Goal: Task Accomplishment & Management: Use online tool/utility

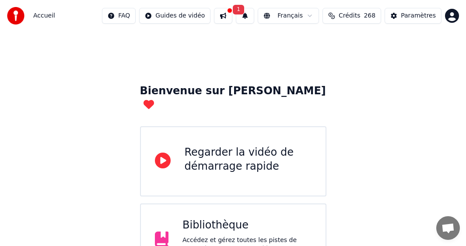
click at [343, 136] on div "Bienvenue sur Youka Regarder la vidéo de démarrage rapide Bibliothèque Accédez …" at bounding box center [233, 203] width 466 height 343
click at [343, 13] on div "Paramètres" at bounding box center [418, 15] width 35 height 9
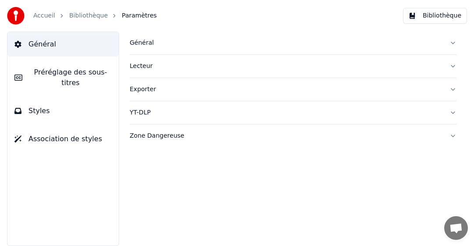
click at [143, 41] on div "Général" at bounding box center [286, 43] width 313 height 9
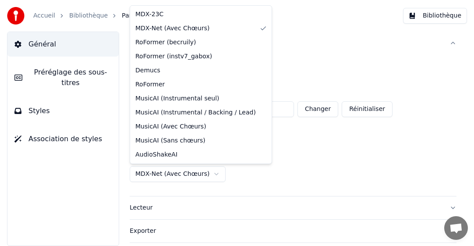
click at [174, 174] on html "**********" at bounding box center [237, 123] width 474 height 246
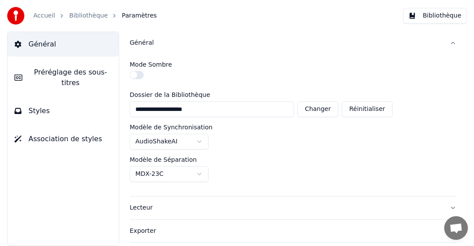
click at [41, 18] on link "Accueil" at bounding box center [44, 15] width 22 height 9
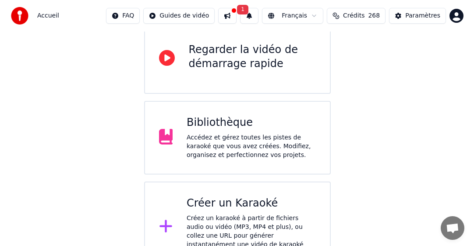
scroll to position [106, 0]
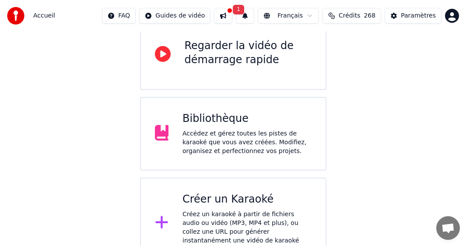
click at [241, 192] on div "Créer un Karaoké" at bounding box center [247, 199] width 129 height 14
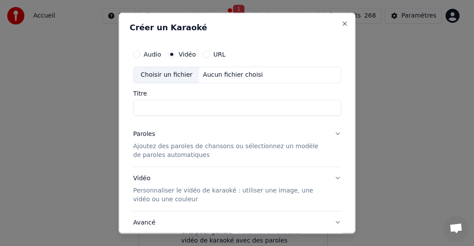
click at [168, 75] on div "Choisir un fichier" at bounding box center [167, 75] width 66 height 16
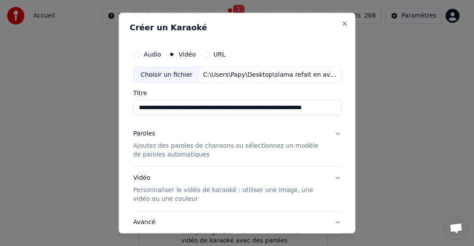
drag, startPoint x: 302, startPoint y: 108, endPoint x: 212, endPoint y: 111, distance: 89.8
click at [214, 107] on input "**********" at bounding box center [237, 107] width 208 height 16
click at [211, 108] on input "**********" at bounding box center [237, 107] width 208 height 16
drag, startPoint x: 256, startPoint y: 107, endPoint x: 221, endPoint y: 108, distance: 35.5
click at [221, 108] on input "**********" at bounding box center [237, 107] width 208 height 16
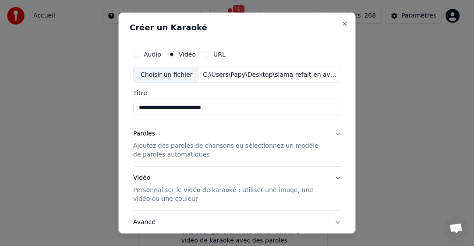
type input "**********"
click at [152, 151] on p "Ajoutez des paroles de chansons ou sélectionnez un modèle de paroles automatiqu…" at bounding box center [230, 150] width 194 height 18
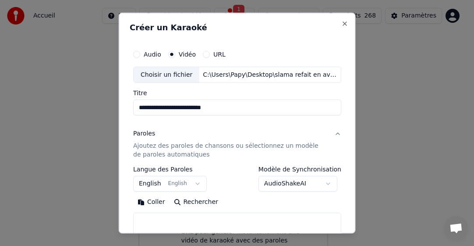
click at [148, 187] on button "English English" at bounding box center [170, 184] width 74 height 16
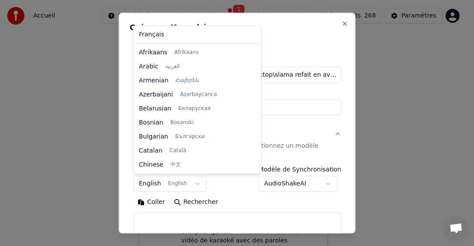
scroll to position [70, 0]
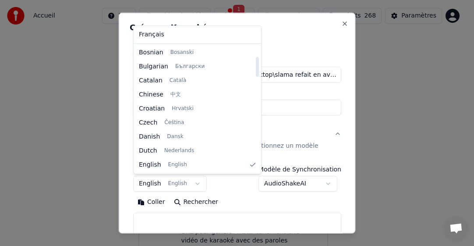
select select "**"
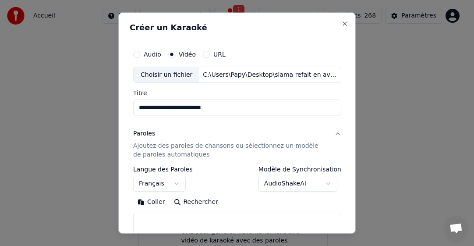
click at [152, 203] on button "Coller" at bounding box center [151, 202] width 36 height 14
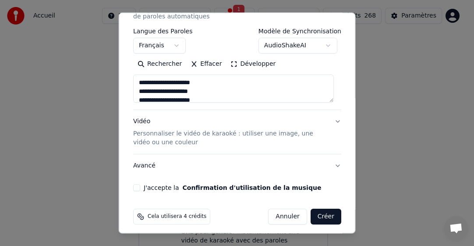
scroll to position [143, 0]
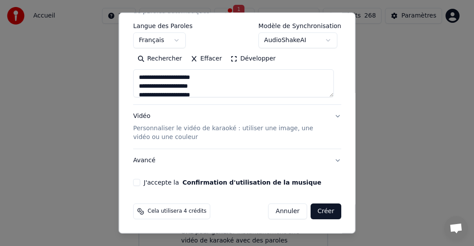
click at [137, 180] on button "J'accepte la Confirmation d'utilisation de la musique" at bounding box center [136, 182] width 7 height 7
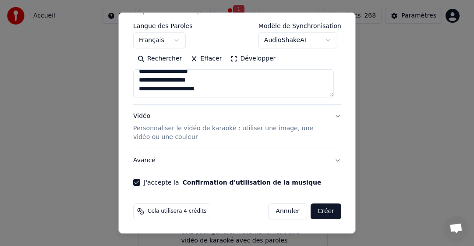
click at [321, 208] on button "Créer" at bounding box center [325, 211] width 31 height 16
type textarea "**********"
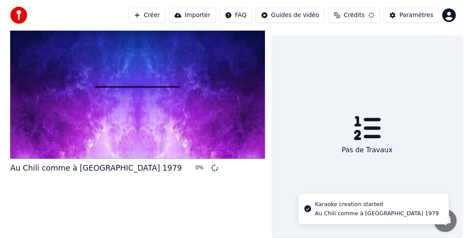
scroll to position [20, 0]
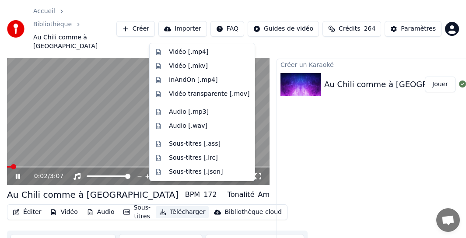
click at [168, 206] on button "Télécharger" at bounding box center [182, 212] width 53 height 12
click at [183, 55] on div "Vidéo [.mp4]" at bounding box center [188, 52] width 39 height 9
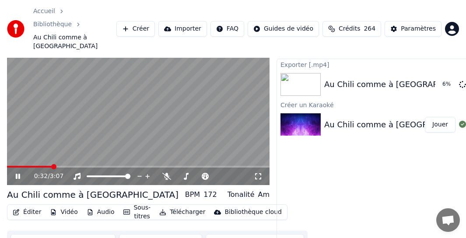
click at [19, 174] on icon at bounding box center [18, 176] width 4 height 5
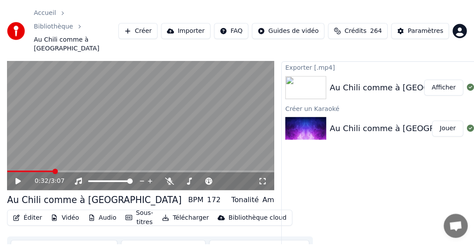
scroll to position [0, 0]
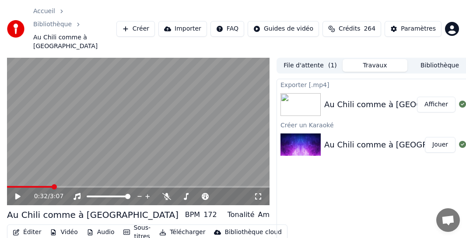
click at [343, 59] on button "Bibliothèque" at bounding box center [440, 65] width 65 height 13
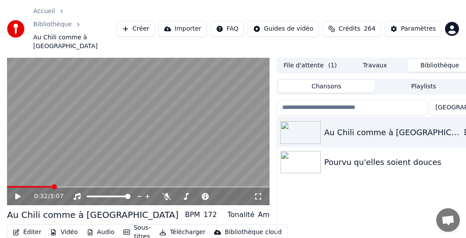
click at [343, 129] on icon "button" at bounding box center [465, 132] width 9 height 7
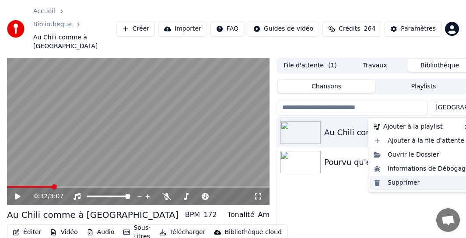
click at [343, 182] on div "Supprimer" at bounding box center [421, 183] width 103 height 14
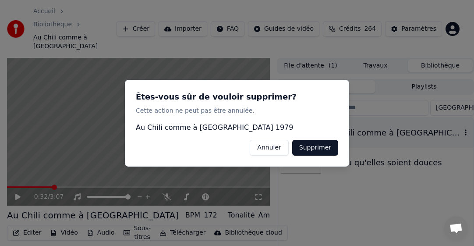
click at [313, 141] on button "Supprimer" at bounding box center [315, 147] width 46 height 16
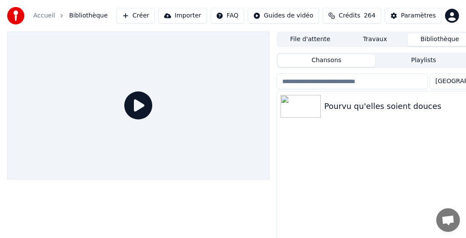
click at [149, 13] on button "Créer" at bounding box center [135, 16] width 39 height 16
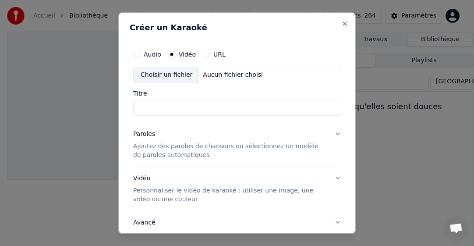
click at [158, 74] on div "Choisir un fichier" at bounding box center [167, 75] width 66 height 16
drag, startPoint x: 183, startPoint y: 106, endPoint x: 249, endPoint y: 109, distance: 66.2
click at [249, 109] on input "**********" at bounding box center [237, 107] width 208 height 16
type input "**********"
click at [169, 146] on p "Ajoutez des paroles de chansons ou sélectionnez un modèle de paroles automatiqu…" at bounding box center [230, 150] width 194 height 18
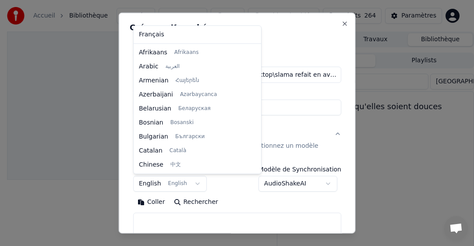
click at [146, 181] on body "**********" at bounding box center [233, 123] width 466 height 246
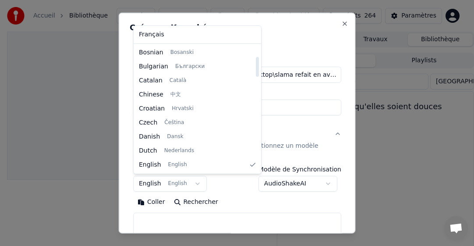
select select "**"
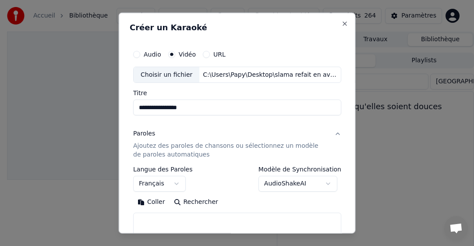
click at [157, 200] on button "Coller" at bounding box center [151, 202] width 36 height 14
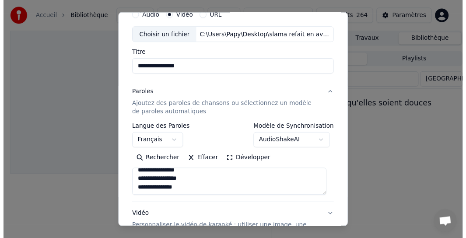
scroll to position [131, 0]
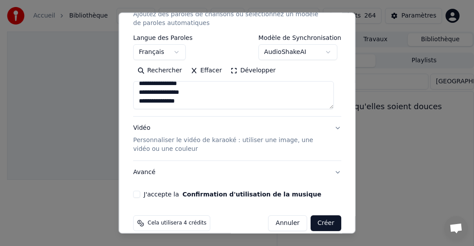
click at [139, 192] on button "J'accepte la Confirmation d'utilisation de la musique" at bounding box center [136, 193] width 7 height 7
click at [315, 219] on button "Créer" at bounding box center [325, 223] width 31 height 16
type textarea "**********"
select select
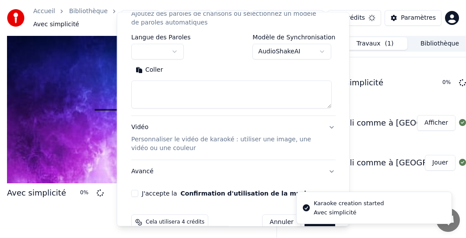
scroll to position [0, 0]
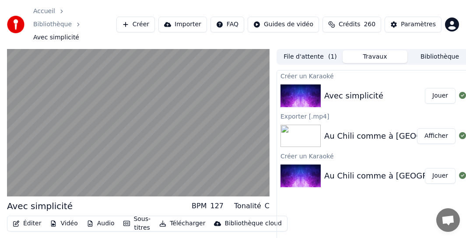
click at [66, 226] on div "Éditer Vidéo Audio Sous-titres Télécharger Bibliothèque cloud Synchronisation m…" at bounding box center [138, 240] width 263 height 49
click at [180, 218] on button "Télécharger" at bounding box center [182, 224] width 53 height 12
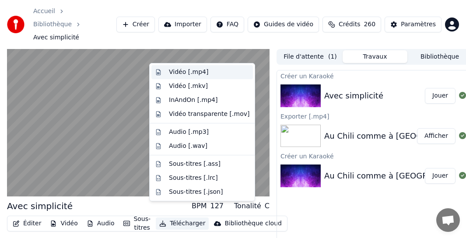
click at [194, 72] on div "Vidéo [.mp4]" at bounding box center [188, 72] width 39 height 9
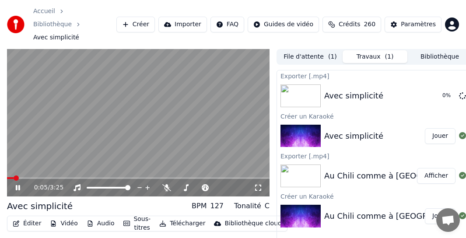
click at [20, 184] on icon at bounding box center [24, 187] width 20 height 7
click at [343, 208] on button "Jouer" at bounding box center [440, 216] width 31 height 16
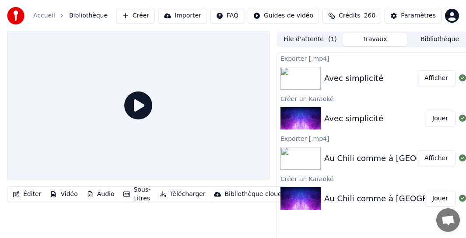
click at [343, 198] on button "Jouer" at bounding box center [440, 199] width 31 height 16
click at [343, 196] on button "Jouer" at bounding box center [440, 199] width 31 height 16
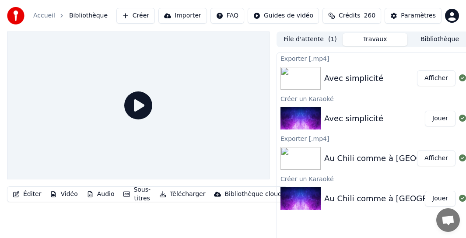
click at [343, 196] on div "Au Chili comme à [GEOGRAPHIC_DATA] 1979" at bounding box center [412, 199] width 177 height 12
click at [343, 197] on icon at bounding box center [462, 198] width 7 height 7
click at [343, 197] on button "Jouer" at bounding box center [440, 199] width 31 height 16
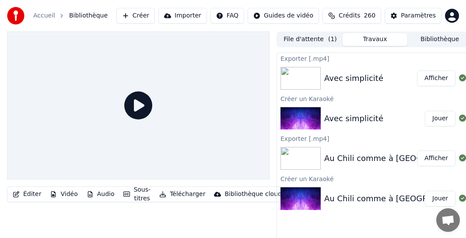
click at [343, 197] on button "Jouer" at bounding box center [440, 199] width 31 height 16
drag, startPoint x: 440, startPoint y: 197, endPoint x: 391, endPoint y: 191, distance: 49.4
click at [343, 197] on button "Jouer" at bounding box center [440, 199] width 31 height 16
click at [141, 105] on icon at bounding box center [138, 106] width 28 height 28
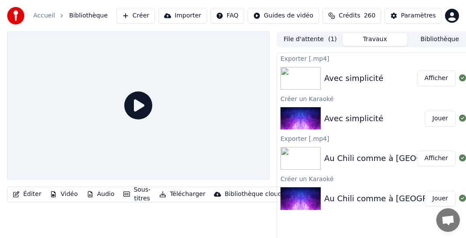
click at [141, 105] on icon at bounding box center [138, 106] width 28 height 28
click at [172, 194] on button "Télécharger" at bounding box center [182, 194] width 53 height 12
click at [301, 202] on img at bounding box center [301, 198] width 40 height 23
click at [140, 104] on icon at bounding box center [138, 106] width 28 height 28
click at [343, 44] on button "Bibliothèque" at bounding box center [440, 39] width 65 height 13
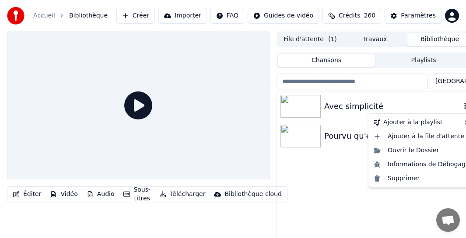
click at [343, 107] on icon "button" at bounding box center [465, 105] width 9 height 7
click at [343, 182] on div "Supprimer" at bounding box center [421, 179] width 103 height 14
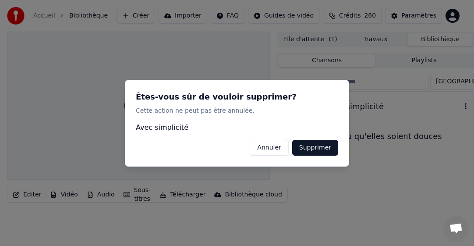
click at [330, 144] on button "Supprimer" at bounding box center [315, 147] width 46 height 16
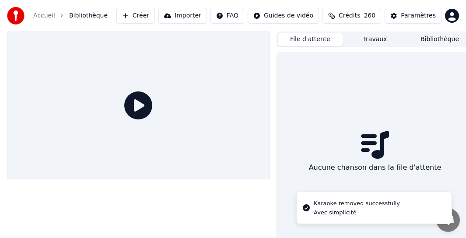
click at [321, 41] on button "File d'attente" at bounding box center [310, 39] width 65 height 13
click at [343, 40] on button "Travaux" at bounding box center [375, 39] width 65 height 13
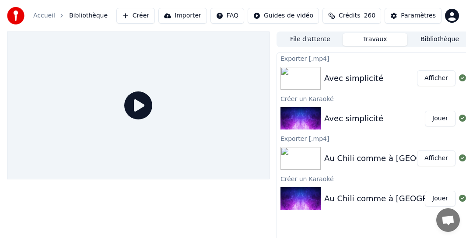
click at [343, 118] on button "Jouer" at bounding box center [440, 119] width 31 height 16
drag, startPoint x: 441, startPoint y: 118, endPoint x: 305, endPoint y: 105, distance: 136.8
click at [343, 118] on button "Jouer" at bounding box center [440, 119] width 31 height 16
click at [145, 105] on icon at bounding box center [138, 106] width 28 height 28
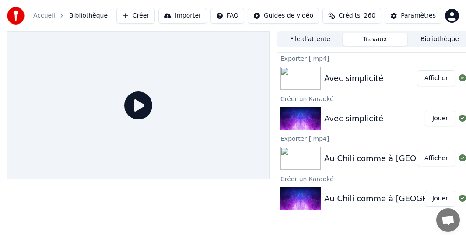
click at [145, 105] on icon at bounding box center [138, 106] width 28 height 28
click at [151, 108] on icon at bounding box center [138, 106] width 28 height 28
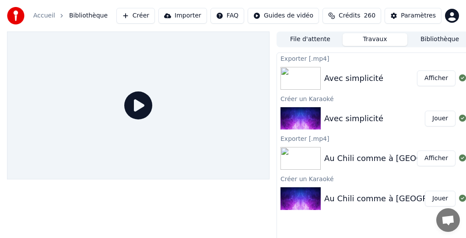
click at [343, 197] on button "Jouer" at bounding box center [440, 199] width 31 height 16
click at [293, 196] on img at bounding box center [301, 198] width 40 height 23
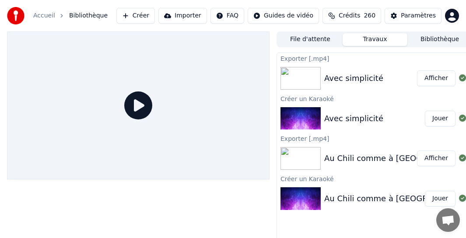
click at [293, 196] on img at bounding box center [301, 198] width 40 height 23
click at [139, 105] on icon at bounding box center [138, 106] width 28 height 28
click at [343, 39] on button "Bibliothèque" at bounding box center [440, 39] width 65 height 13
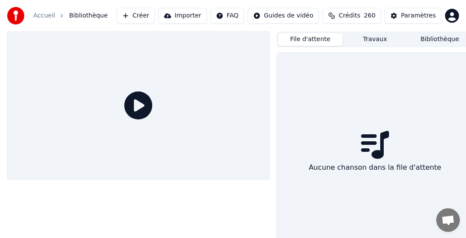
click at [321, 41] on button "File d'attente" at bounding box center [310, 39] width 65 height 13
click at [343, 40] on button "Travaux" at bounding box center [375, 39] width 65 height 13
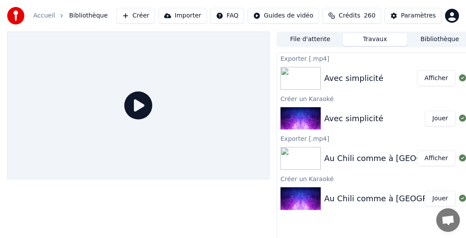
click at [155, 15] on button "Créer" at bounding box center [135, 16] width 39 height 16
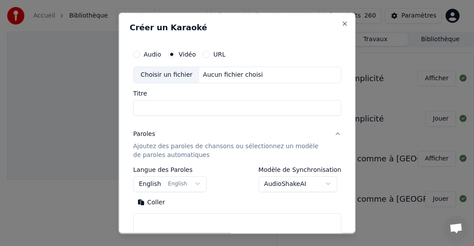
click at [158, 74] on div "Choisir un fichier" at bounding box center [167, 75] width 66 height 16
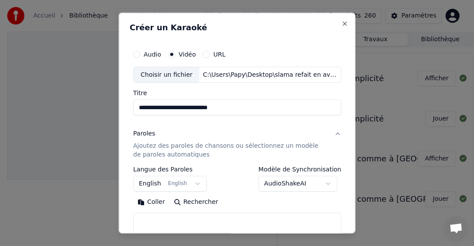
drag, startPoint x: 168, startPoint y: 106, endPoint x: 204, endPoint y: 109, distance: 36.0
click at [205, 106] on input "**********" at bounding box center [237, 107] width 208 height 16
type input "**********"
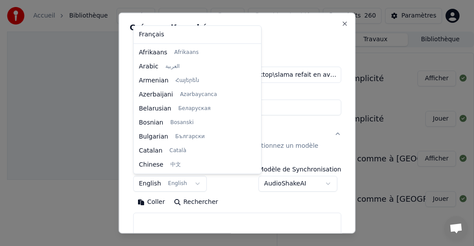
click at [151, 186] on body "**********" at bounding box center [233, 123] width 466 height 246
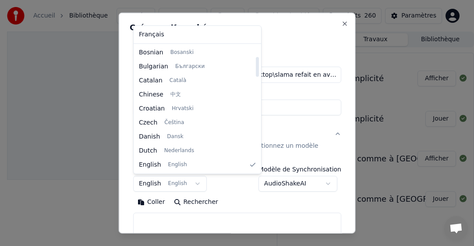
select select "**"
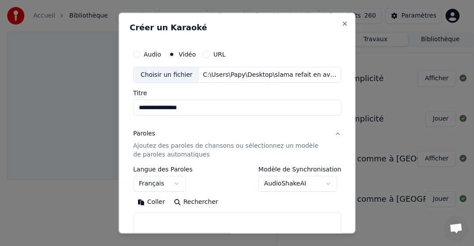
click at [168, 108] on input "**********" at bounding box center [237, 107] width 208 height 16
type input "**********"
click at [150, 203] on button "Coller" at bounding box center [151, 202] width 36 height 14
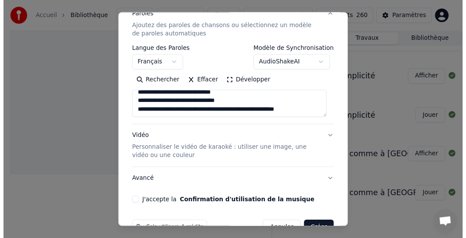
scroll to position [131, 0]
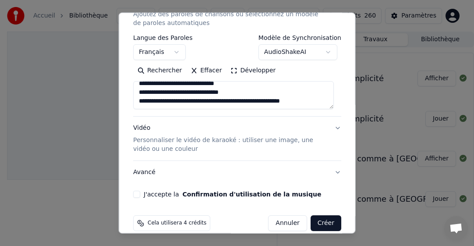
click at [136, 194] on button "J'accepte la Confirmation d'utilisation de la musique" at bounding box center [136, 193] width 7 height 7
click at [323, 224] on button "Créer" at bounding box center [325, 223] width 31 height 16
type textarea "**********"
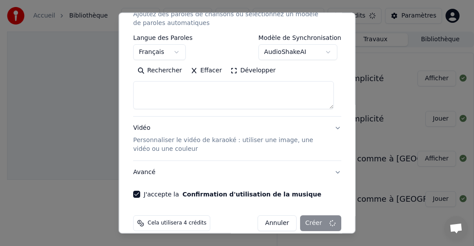
select select
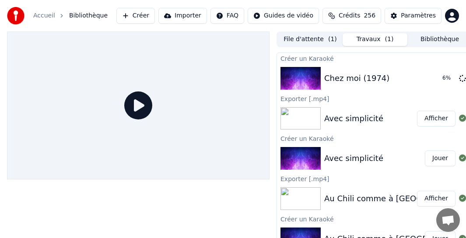
scroll to position [0, 7]
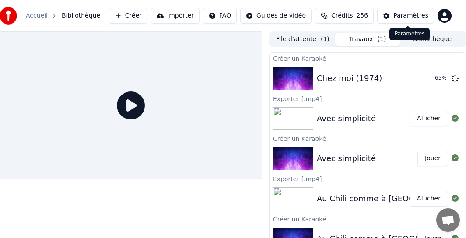
click at [343, 1] on div "Accueil Bibliothèque Créer Importer FAQ Guides de vidéo Crédits 256 Paramètres" at bounding box center [226, 16] width 466 height 32
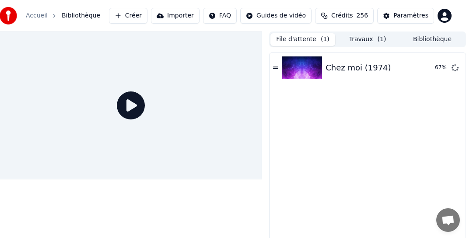
click at [301, 42] on button "File d'attente ( 1 )" at bounding box center [303, 39] width 65 height 13
click at [275, 68] on icon at bounding box center [275, 68] width 5 height 6
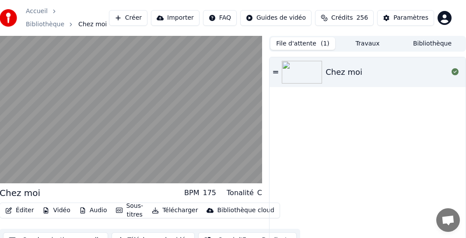
click at [168, 209] on button "Télécharger" at bounding box center [174, 210] width 53 height 12
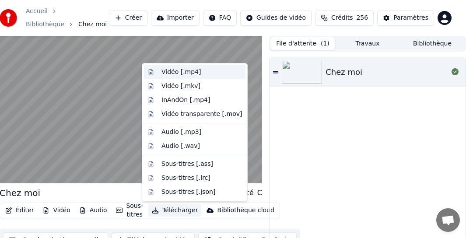
click at [172, 71] on div "Vidéo [.mp4]" at bounding box center [181, 72] width 39 height 9
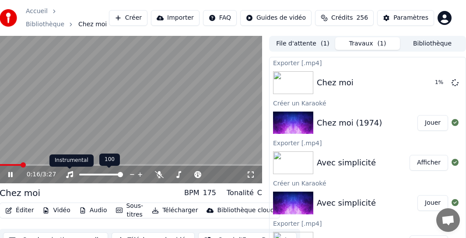
click at [70, 164] on polygon at bounding box center [69, 166] width 6 height 6
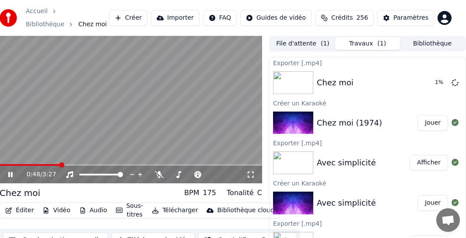
click at [61, 166] on span at bounding box center [131, 165] width 263 height 2
click at [13, 174] on icon at bounding box center [17, 174] width 20 height 7
click at [343, 40] on button "Bibliothèque" at bounding box center [432, 43] width 65 height 13
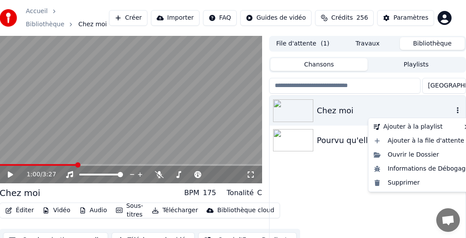
click at [343, 112] on icon "button" at bounding box center [458, 110] width 9 height 7
click at [343, 181] on div "Supprimer" at bounding box center [421, 183] width 103 height 14
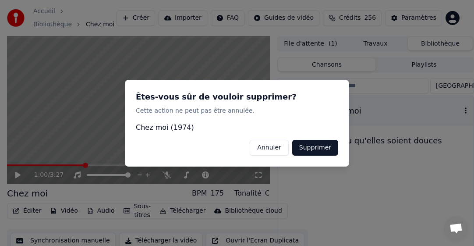
drag, startPoint x: 307, startPoint y: 144, endPoint x: 288, endPoint y: 194, distance: 54.1
click at [307, 144] on button "Supprimer" at bounding box center [315, 147] width 46 height 16
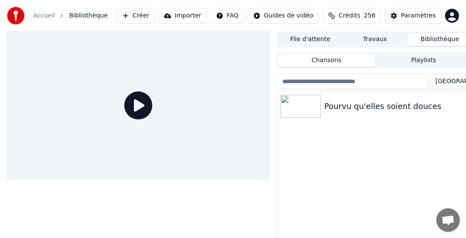
click at [152, 13] on button "Créer" at bounding box center [135, 16] width 39 height 16
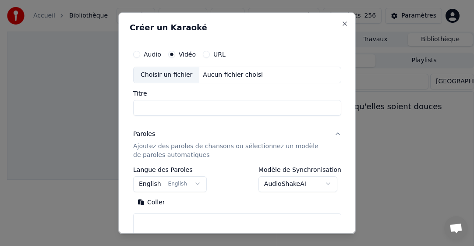
click at [162, 77] on div "Choisir un fichier" at bounding box center [167, 75] width 66 height 16
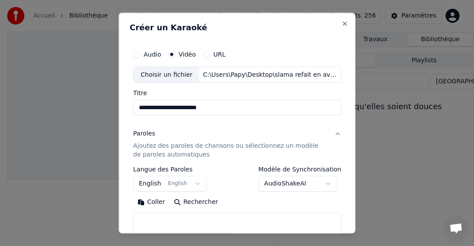
drag, startPoint x: 216, startPoint y: 111, endPoint x: 177, endPoint y: 112, distance: 39.4
click at [177, 112] on input "**********" at bounding box center [237, 107] width 208 height 16
type input "**********"
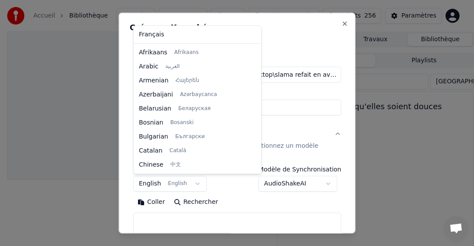
click at [146, 185] on body "**********" at bounding box center [233, 123] width 466 height 246
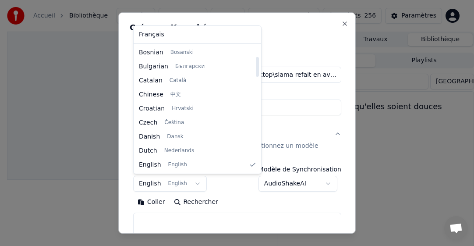
select select "**"
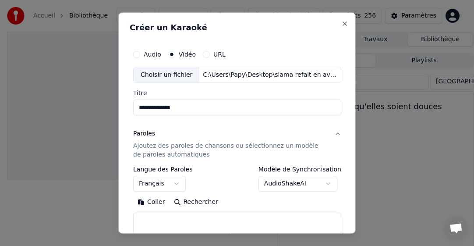
drag, startPoint x: 152, startPoint y: 204, endPoint x: 158, endPoint y: 202, distance: 6.0
click at [155, 202] on button "Coller" at bounding box center [151, 202] width 36 height 14
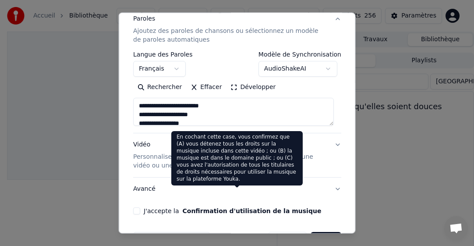
scroll to position [143, 0]
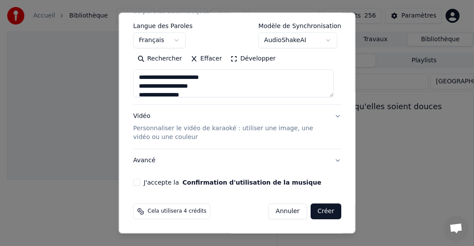
click at [135, 183] on button "J'accepte la Confirmation d'utilisation de la musique" at bounding box center [136, 182] width 7 height 7
click at [310, 212] on button "Créer" at bounding box center [325, 211] width 31 height 16
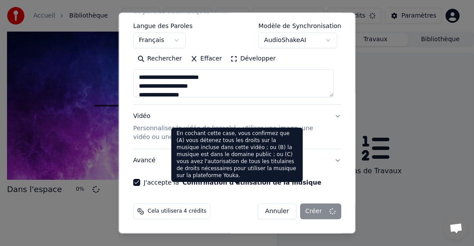
type textarea "**********"
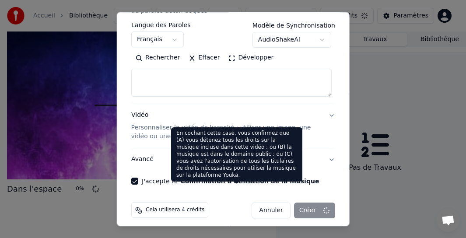
select select
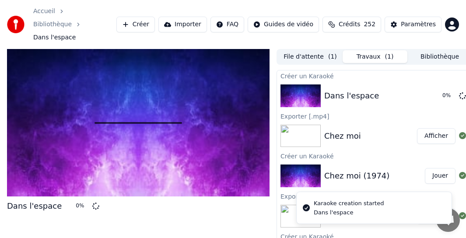
click at [343, 20] on span "Crédits" at bounding box center [349, 24] width 21 height 9
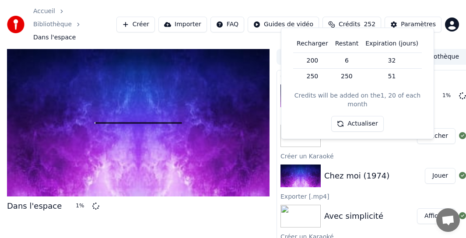
click at [343, 116] on button "Actualiser" at bounding box center [357, 124] width 52 height 16
click at [343, 20] on span "Crédits" at bounding box center [349, 24] width 21 height 9
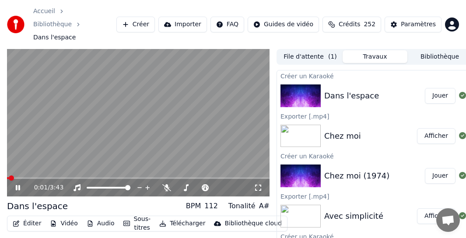
drag, startPoint x: 18, startPoint y: 175, endPoint x: 32, endPoint y: 178, distance: 14.0
click at [18, 184] on icon at bounding box center [24, 187] width 20 height 7
click at [172, 218] on button "Télécharger" at bounding box center [182, 224] width 53 height 12
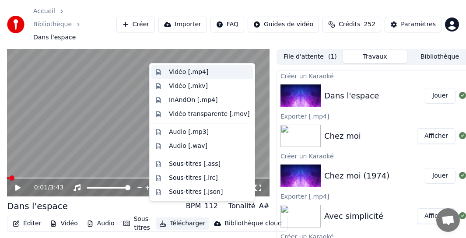
drag, startPoint x: 185, startPoint y: 70, endPoint x: 185, endPoint y: 79, distance: 9.2
click at [185, 71] on div "Vidéo [.mp4]" at bounding box center [188, 72] width 39 height 9
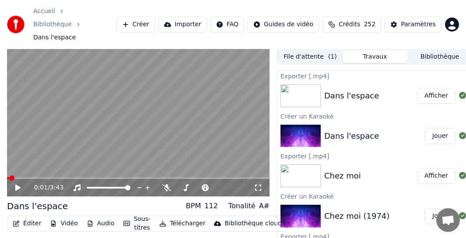
click at [343, 34] on div "Accueil Bibliothèque Dans l'espace Créer Importer FAQ Guides de vidéo Crédits 2…" at bounding box center [233, 24] width 466 height 49
click at [343, 50] on button "Bibliothèque" at bounding box center [440, 56] width 65 height 13
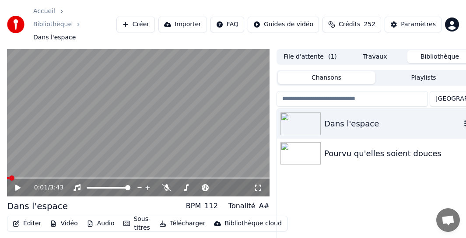
click at [343, 120] on icon "button" at bounding box center [465, 123] width 9 height 7
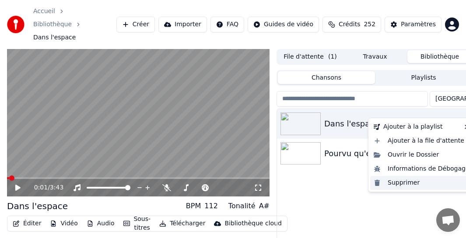
click at [343, 182] on div "Supprimer" at bounding box center [421, 183] width 103 height 14
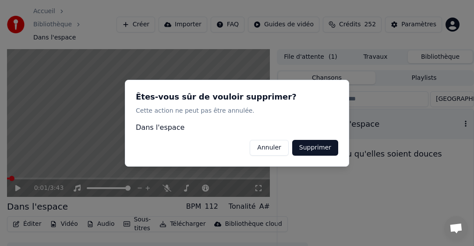
click at [312, 146] on button "Supprimer" at bounding box center [315, 147] width 46 height 16
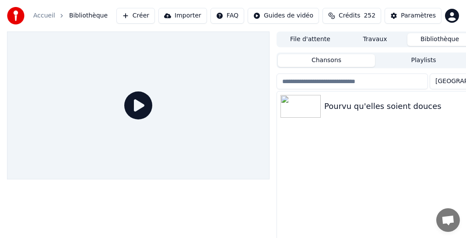
click at [154, 15] on button "Créer" at bounding box center [135, 16] width 39 height 16
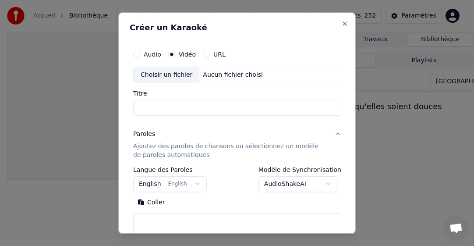
click at [168, 73] on div "Choisir un fichier" at bounding box center [167, 75] width 66 height 16
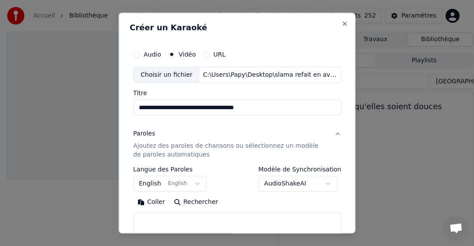
drag, startPoint x: 270, startPoint y: 109, endPoint x: 197, endPoint y: 106, distance: 72.7
click at [197, 106] on input "**********" at bounding box center [237, 107] width 208 height 16
type input "**********"
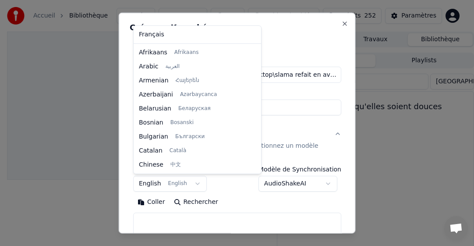
click at [148, 182] on body "**********" at bounding box center [233, 123] width 466 height 246
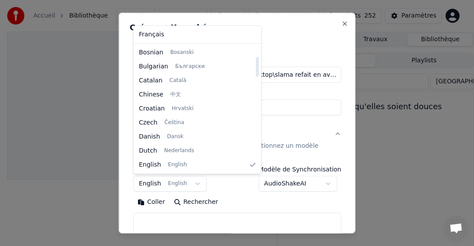
select select "**"
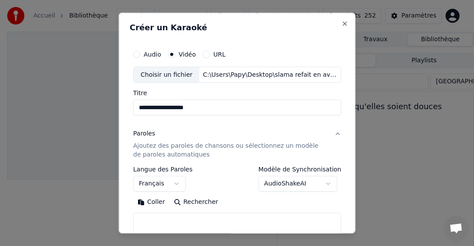
click at [150, 200] on button "Coller" at bounding box center [151, 202] width 36 height 14
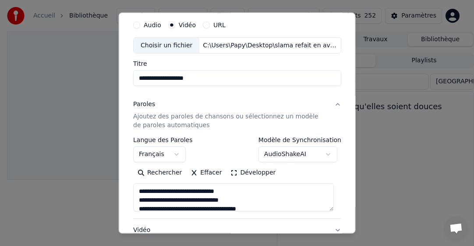
scroll to position [44, 0]
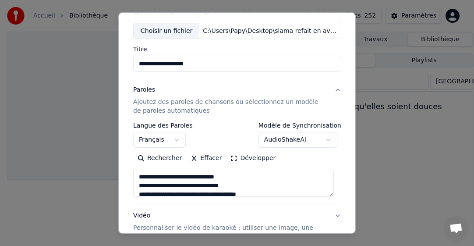
type textarea "**********"
drag, startPoint x: 212, startPoint y: 158, endPoint x: 208, endPoint y: 161, distance: 5.5
click at [212, 159] on button "Effacer" at bounding box center [206, 158] width 40 height 14
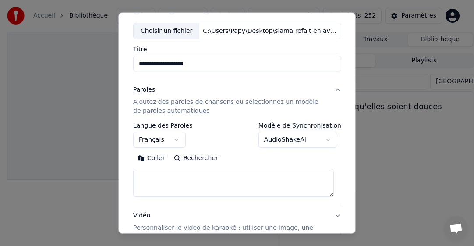
click at [157, 157] on button "Coller" at bounding box center [151, 158] width 36 height 14
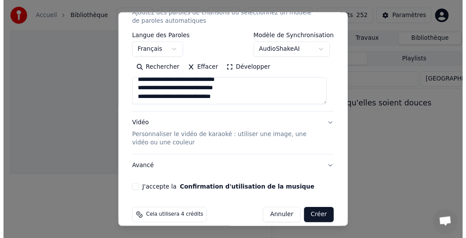
scroll to position [143, 0]
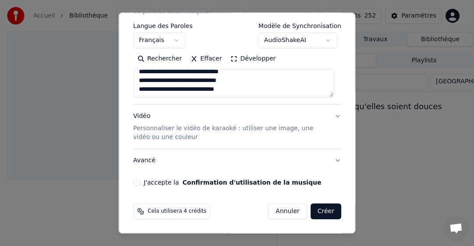
click at [136, 184] on button "J'accepte la Confirmation d'utilisation de la musique" at bounding box center [136, 182] width 7 height 7
click at [325, 212] on button "Créer" at bounding box center [325, 211] width 31 height 16
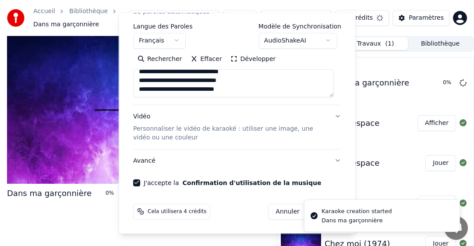
type textarea "**********"
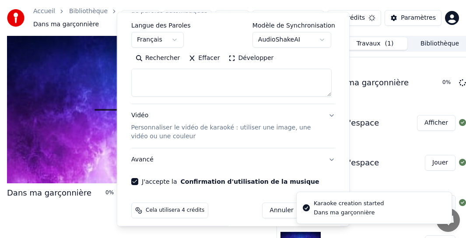
select select
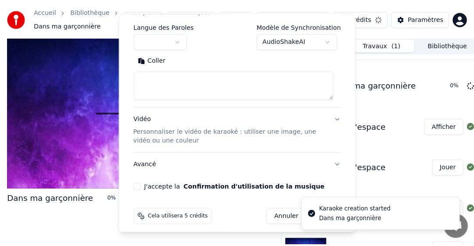
scroll to position [0, 0]
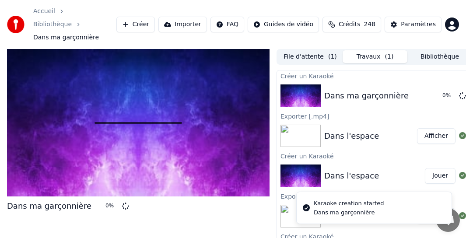
click at [151, 200] on div "Dans ma garçonnière 0 %" at bounding box center [138, 206] width 263 height 12
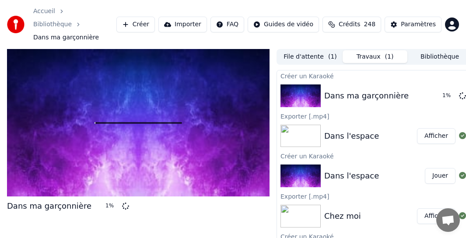
click at [148, 166] on div at bounding box center [138, 123] width 263 height 148
click at [74, 213] on div "Dans ma garçonnière 3 %" at bounding box center [138, 160] width 263 height 223
click at [343, 168] on button "Jouer" at bounding box center [440, 176] width 31 height 16
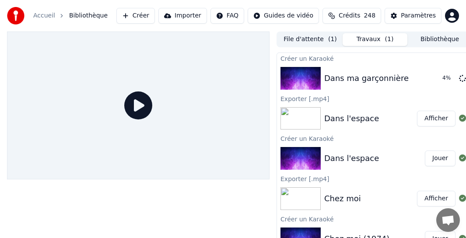
click at [136, 107] on icon at bounding box center [138, 106] width 28 height 28
click at [342, 74] on div "Dans ma garçonnière" at bounding box center [366, 78] width 85 height 12
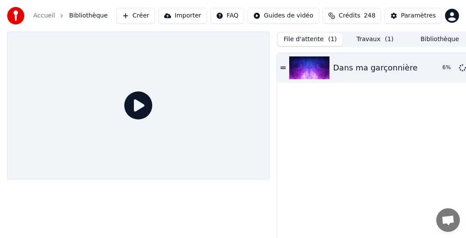
click at [312, 41] on button "File d'attente ( 1 )" at bounding box center [310, 39] width 65 height 13
click at [285, 64] on div "Dans ma garçonnière 6 %" at bounding box center [375, 68] width 196 height 30
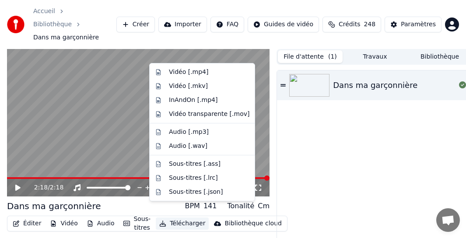
click at [184, 218] on button "Télécharger" at bounding box center [182, 224] width 53 height 12
click at [200, 70] on div "Vidéo [.mp4]" at bounding box center [188, 72] width 39 height 9
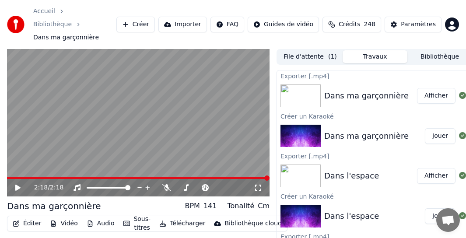
drag, startPoint x: 8, startPoint y: 193, endPoint x: 76, endPoint y: 194, distance: 67.9
click at [76, 194] on div "2:18 / 2:18 Dans ma garçonnière BPM 141 Tonalité Cm Éditer Vidéo Audio Sous-tit…" at bounding box center [233, 160] width 466 height 223
drag, startPoint x: 98, startPoint y: 194, endPoint x: 75, endPoint y: 193, distance: 22.3
click at [42, 200] on div "Dans ma garçonnière BPM 141 Tonalité Cm" at bounding box center [138, 206] width 263 height 12
drag, startPoint x: 97, startPoint y: 191, endPoint x: 34, endPoint y: 190, distance: 63.5
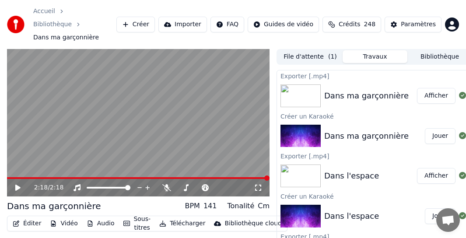
click at [33, 200] on div "Dans ma garçonnière BPM 141 Tonalité Cm" at bounding box center [138, 206] width 263 height 12
drag, startPoint x: 403, startPoint y: 83, endPoint x: 328, endPoint y: 85, distance: 74.9
click at [331, 90] on div "Dans ma garçonnière" at bounding box center [370, 96] width 93 height 12
click at [343, 50] on button "Bibliothèque" at bounding box center [440, 56] width 65 height 13
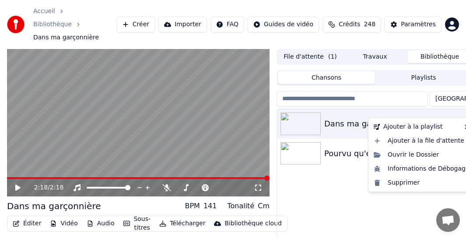
click at [343, 120] on icon "button" at bounding box center [465, 123] width 9 height 7
click at [343, 184] on div "Supprimer" at bounding box center [421, 183] width 103 height 14
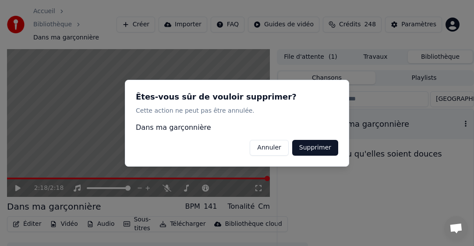
click at [314, 149] on button "Supprimer" at bounding box center [315, 147] width 46 height 16
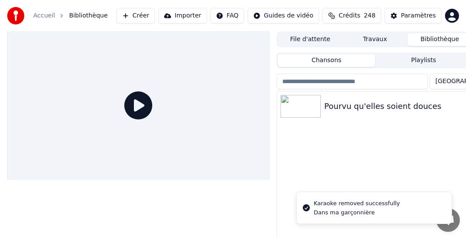
click at [147, 16] on button "Créer" at bounding box center [135, 16] width 39 height 16
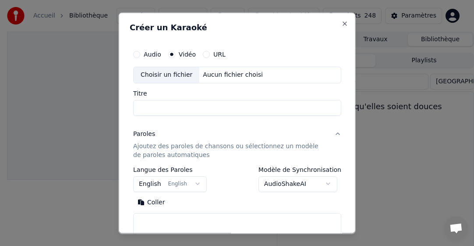
click at [153, 75] on div "Choisir un fichier" at bounding box center [167, 75] width 66 height 16
type input "**********"
click at [151, 184] on body "**********" at bounding box center [233, 123] width 466 height 246
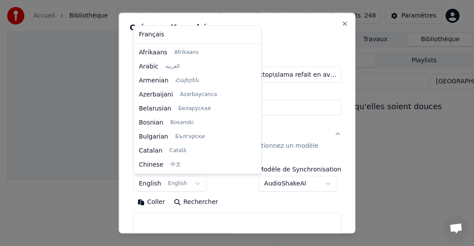
scroll to position [70, 0]
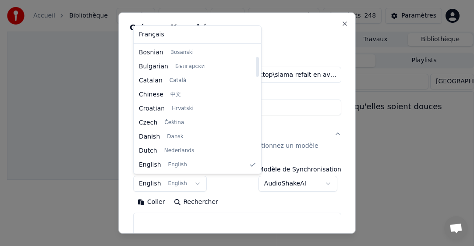
select select "**"
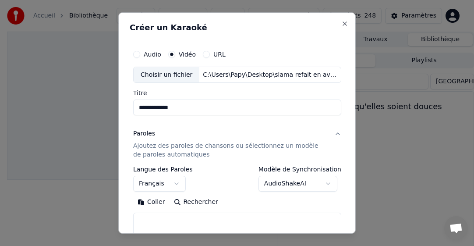
click at [144, 198] on button "Coller" at bounding box center [151, 202] width 36 height 14
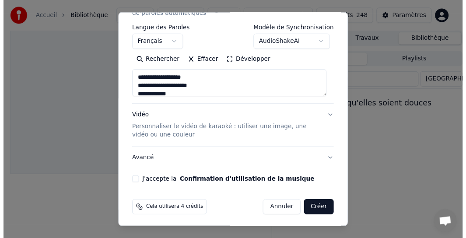
scroll to position [143, 0]
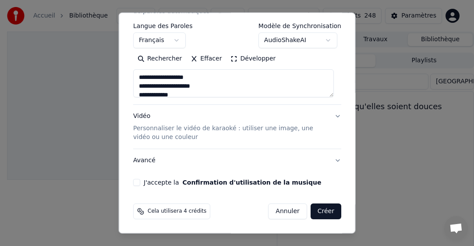
click at [137, 180] on button "J'accepte la Confirmation d'utilisation de la musique" at bounding box center [136, 182] width 7 height 7
click at [324, 211] on button "Créer" at bounding box center [325, 211] width 31 height 16
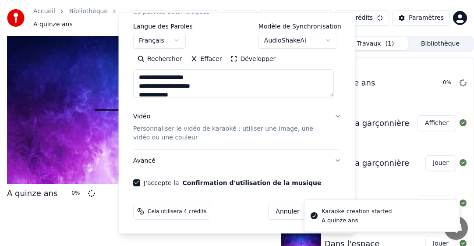
type textarea "**********"
select select
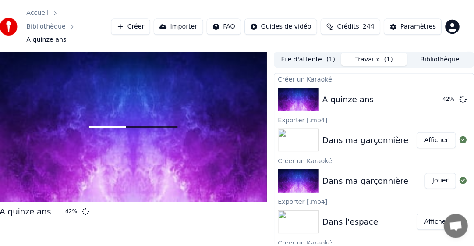
scroll to position [0, 0]
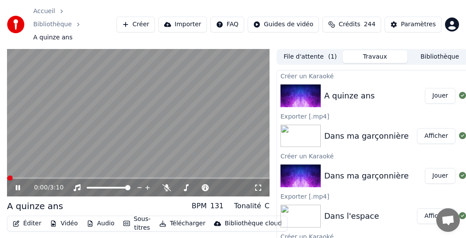
click at [102, 227] on div "Éditer Vidéo Audio Sous-titres Télécharger Bibliothèque cloud Synchronisation m…" at bounding box center [138, 240] width 263 height 49
click at [180, 218] on button "Télécharger" at bounding box center [182, 224] width 53 height 12
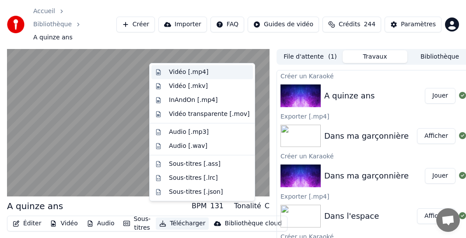
click at [199, 73] on div "Vidéo [.mp4]" at bounding box center [188, 72] width 39 height 9
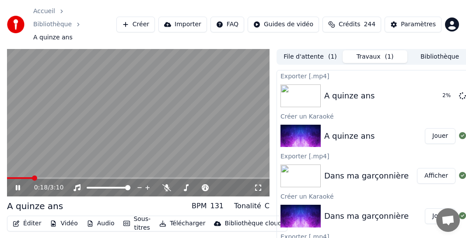
click at [18, 184] on icon at bounding box center [24, 187] width 20 height 7
drag, startPoint x: 441, startPoint y: 40, endPoint x: 442, endPoint y: 55, distance: 14.9
click at [343, 50] on button "Bibliothèque" at bounding box center [440, 56] width 65 height 13
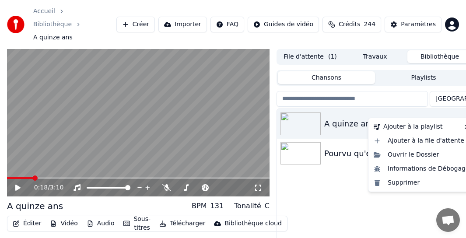
click at [343, 120] on icon "button" at bounding box center [465, 123] width 9 height 7
click at [343, 183] on div "Supprimer" at bounding box center [421, 183] width 103 height 14
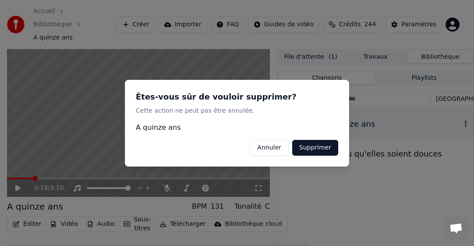
click at [318, 152] on button "Supprimer" at bounding box center [315, 147] width 46 height 16
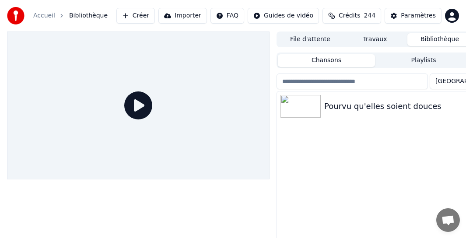
click at [155, 14] on button "Créer" at bounding box center [135, 16] width 39 height 16
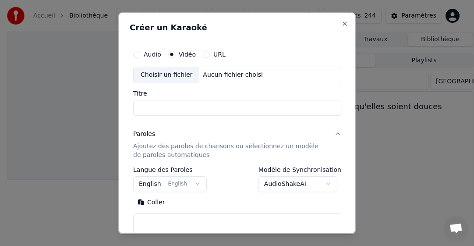
click at [175, 75] on div "Choisir un fichier" at bounding box center [167, 75] width 66 height 16
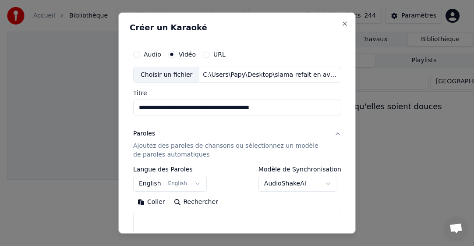
drag, startPoint x: 204, startPoint y: 108, endPoint x: 309, endPoint y: 108, distance: 105.1
click at [309, 108] on input "**********" at bounding box center [237, 107] width 208 height 16
type input "**********"
click at [151, 180] on body "**********" at bounding box center [233, 123] width 466 height 246
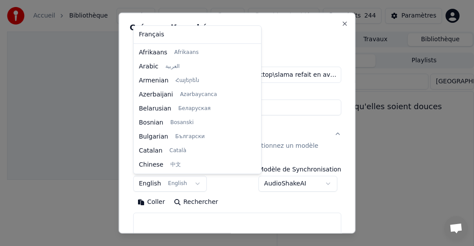
scroll to position [70, 0]
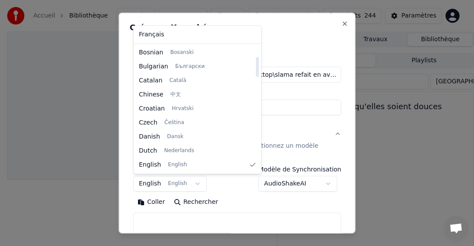
select select "**"
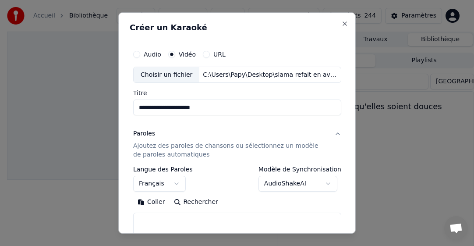
click at [148, 202] on button "Coller" at bounding box center [151, 202] width 36 height 14
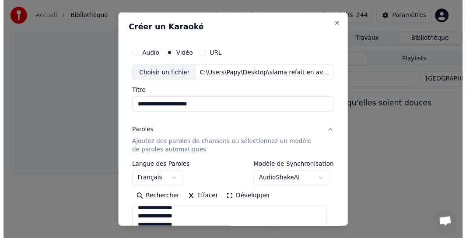
scroll to position [131, 0]
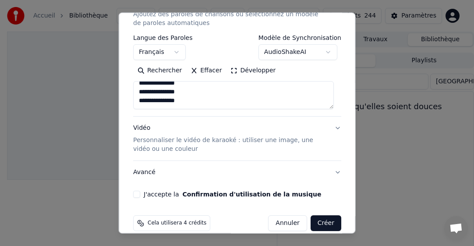
click at [137, 195] on button "J'accepte la Confirmation d'utilisation de la musique" at bounding box center [136, 193] width 7 height 7
click at [320, 225] on button "Créer" at bounding box center [325, 223] width 31 height 16
type textarea "**********"
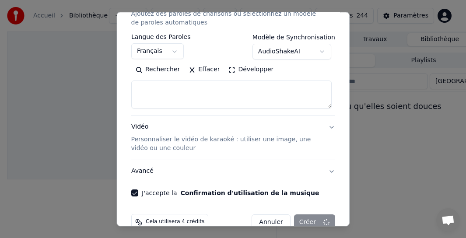
select select
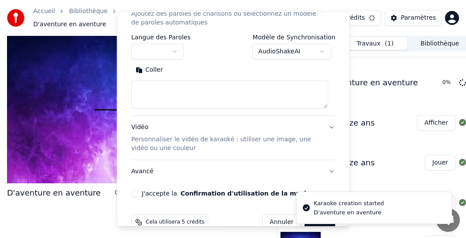
scroll to position [0, 0]
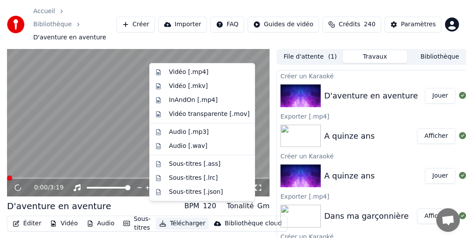
click at [170, 218] on button "Télécharger" at bounding box center [182, 224] width 53 height 12
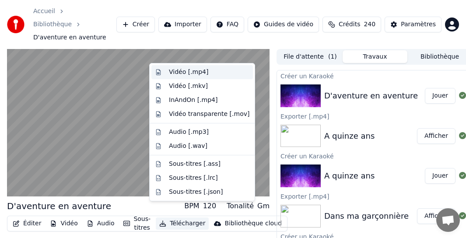
click at [196, 71] on div "Vidéo [.mp4]" at bounding box center [188, 72] width 39 height 9
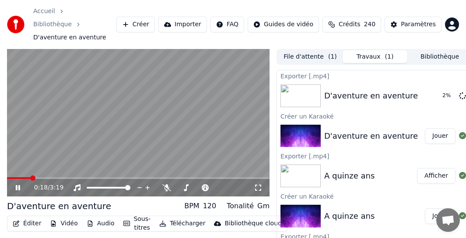
click at [18, 184] on icon at bounding box center [24, 187] width 20 height 7
